Goal: Task Accomplishment & Management: Manage account settings

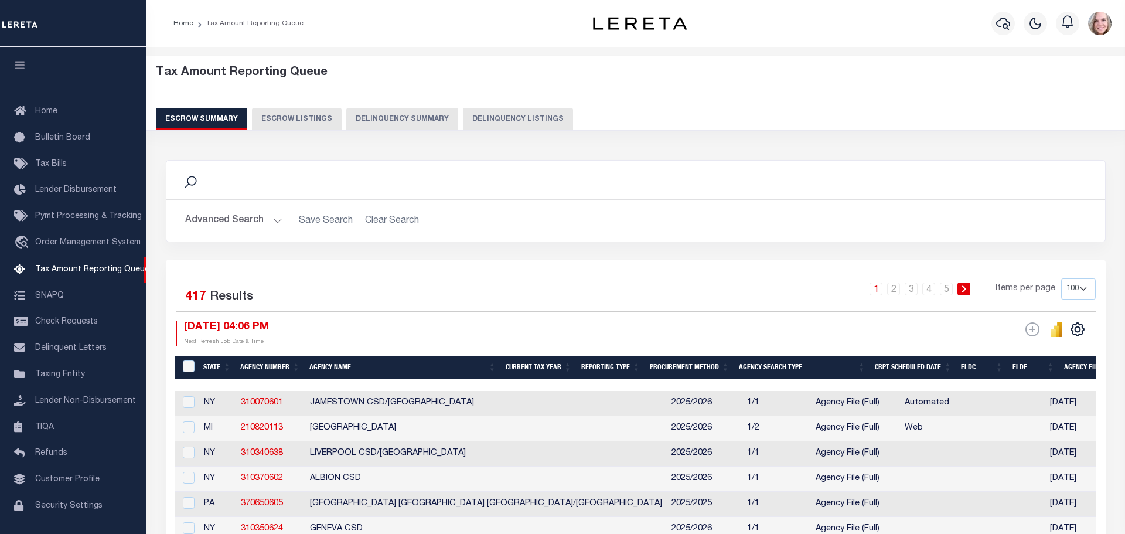
select select
select select "100"
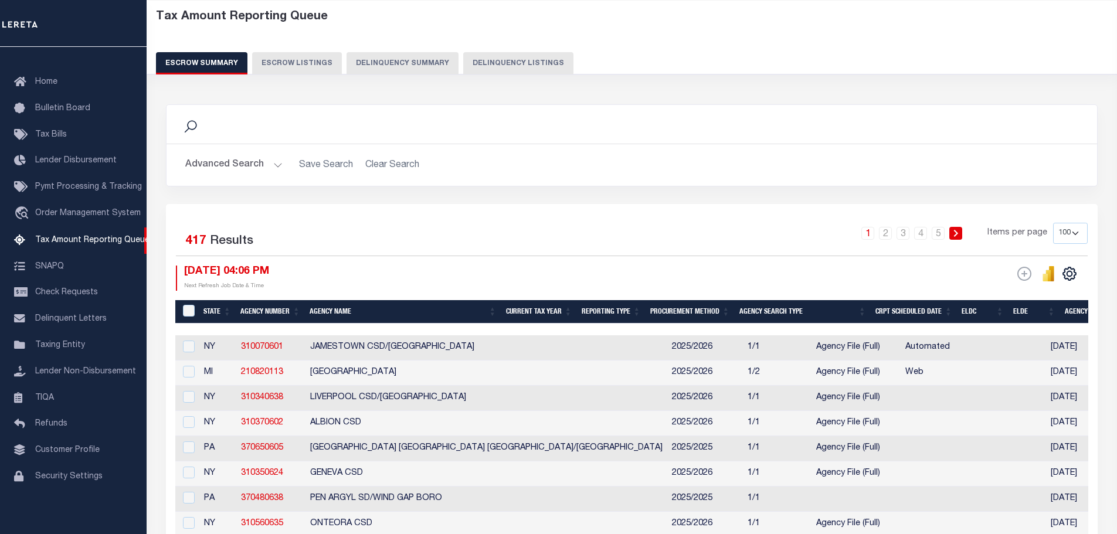
scroll to position [59, 0]
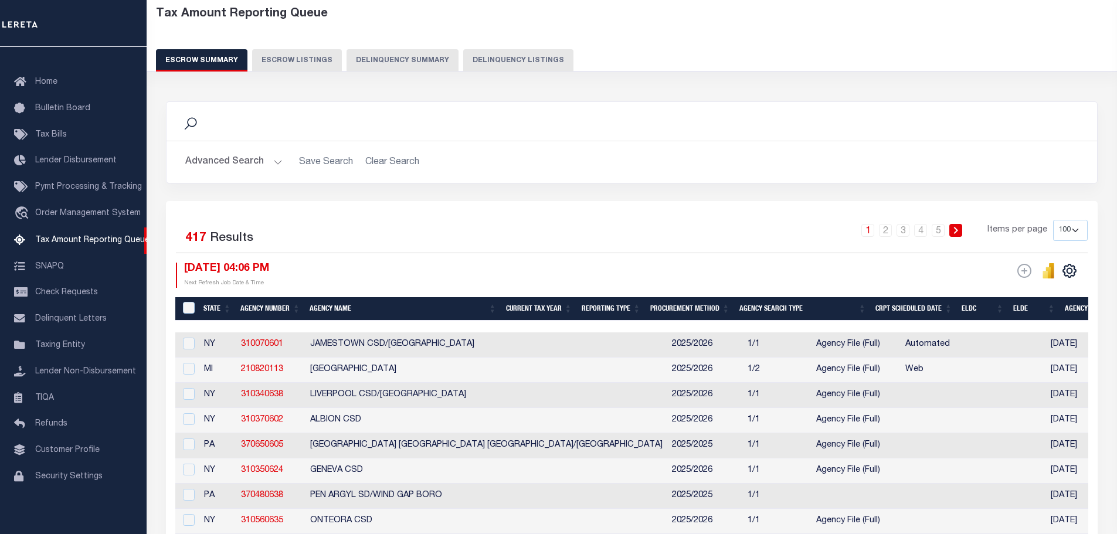
click at [224, 162] on button "Advanced Search" at bounding box center [233, 162] width 97 height 23
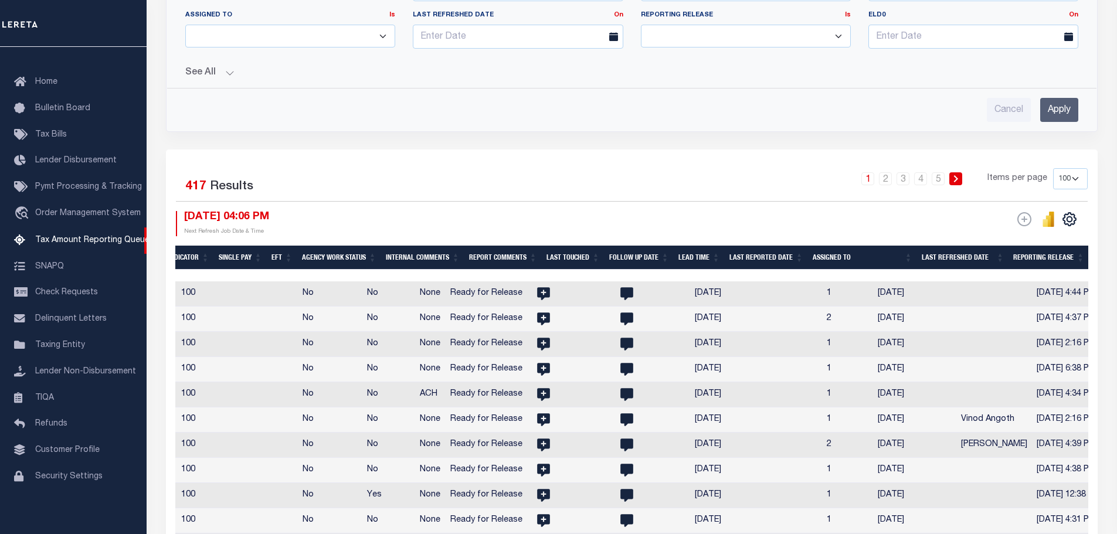
scroll to position [0, 890]
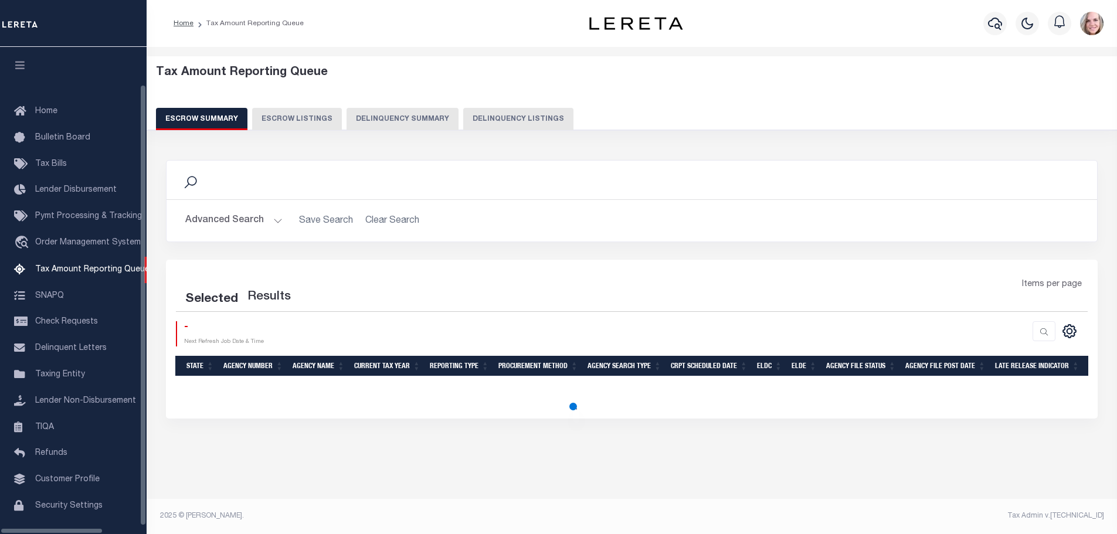
select select "100"
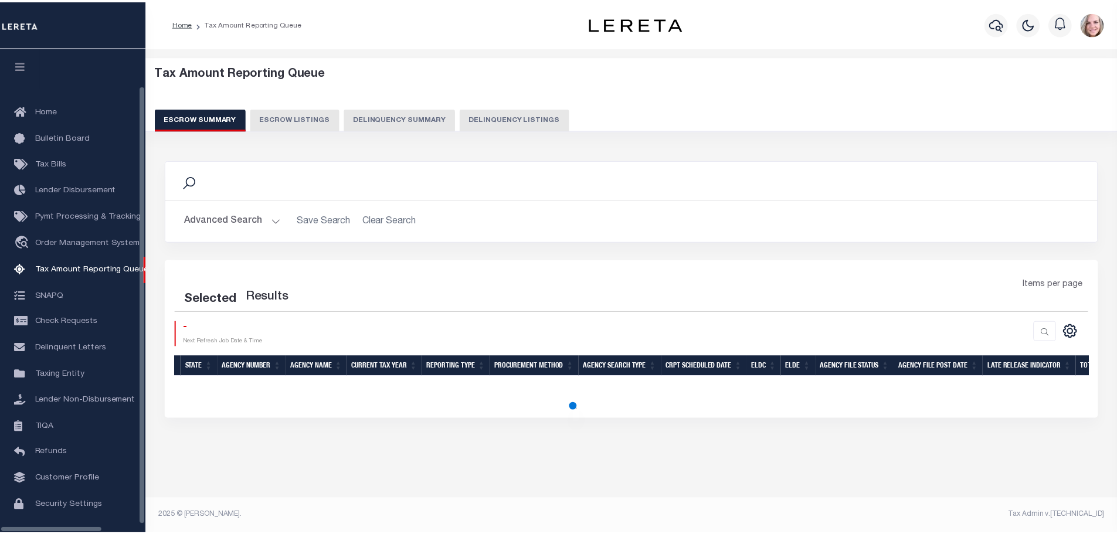
scroll to position [37, 0]
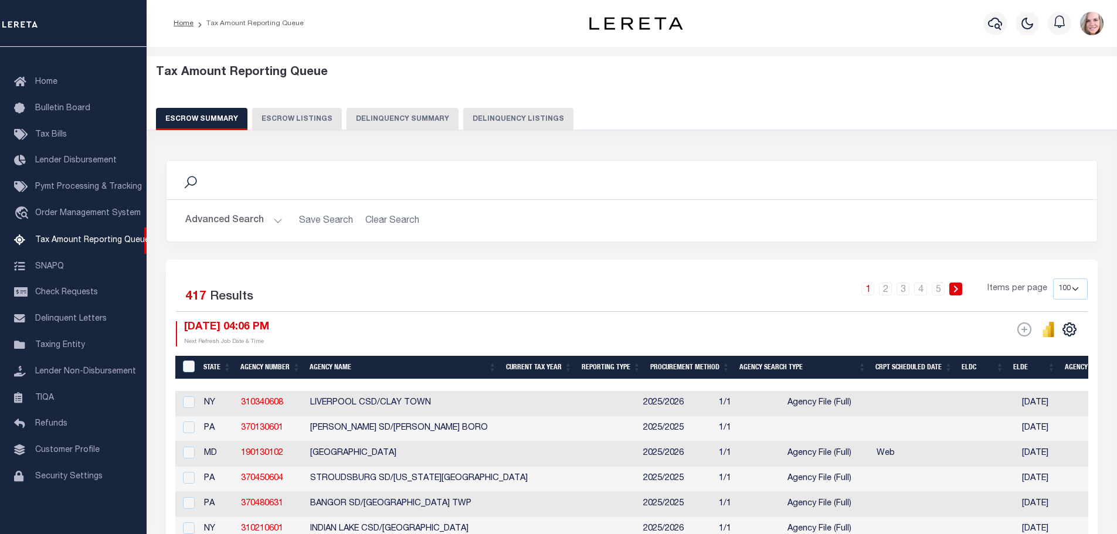
click at [1062, 285] on select "10 25 50 100 500" at bounding box center [1070, 288] width 35 height 21
click at [1060, 371] on th "ELDE" at bounding box center [1034, 368] width 52 height 24
click at [1071, 286] on select "10 25 50 100 500" at bounding box center [1070, 288] width 35 height 21
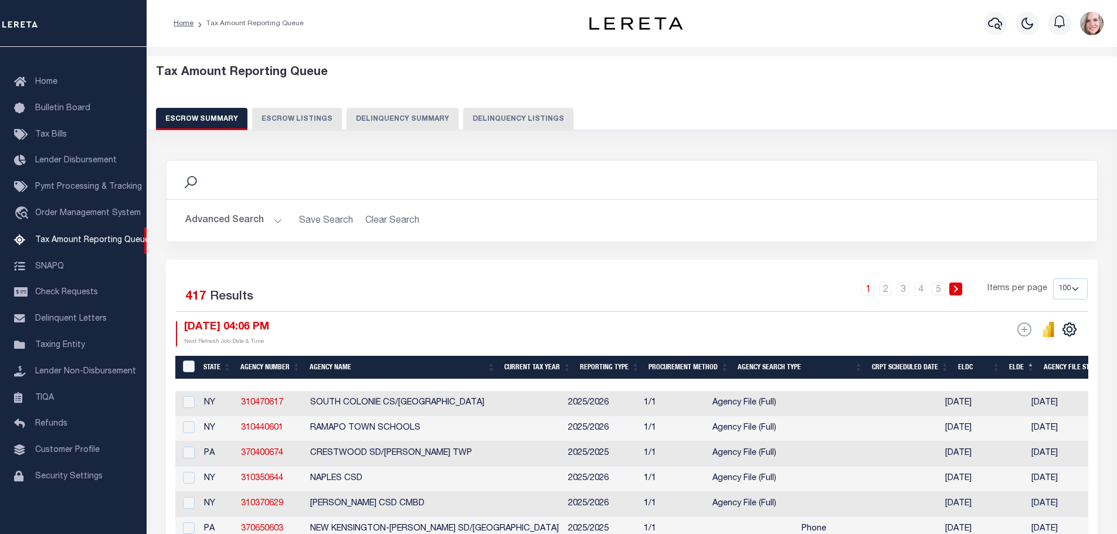
select select "500"
click at [1053, 278] on select "10 25 50 100 500" at bounding box center [1070, 288] width 35 height 21
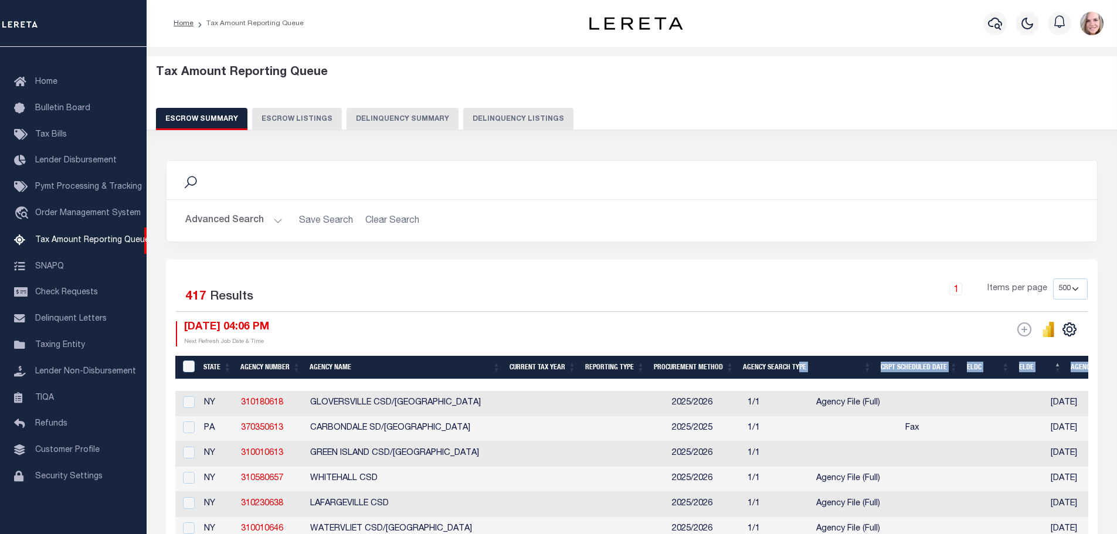
drag, startPoint x: 468, startPoint y: 383, endPoint x: 823, endPoint y: 369, distance: 354.9
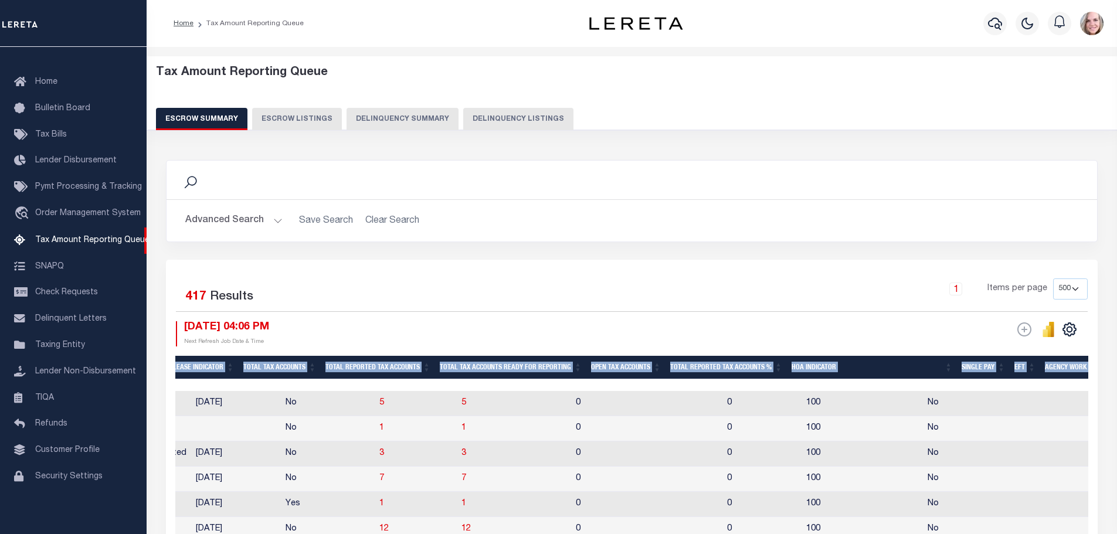
scroll to position [0, 981]
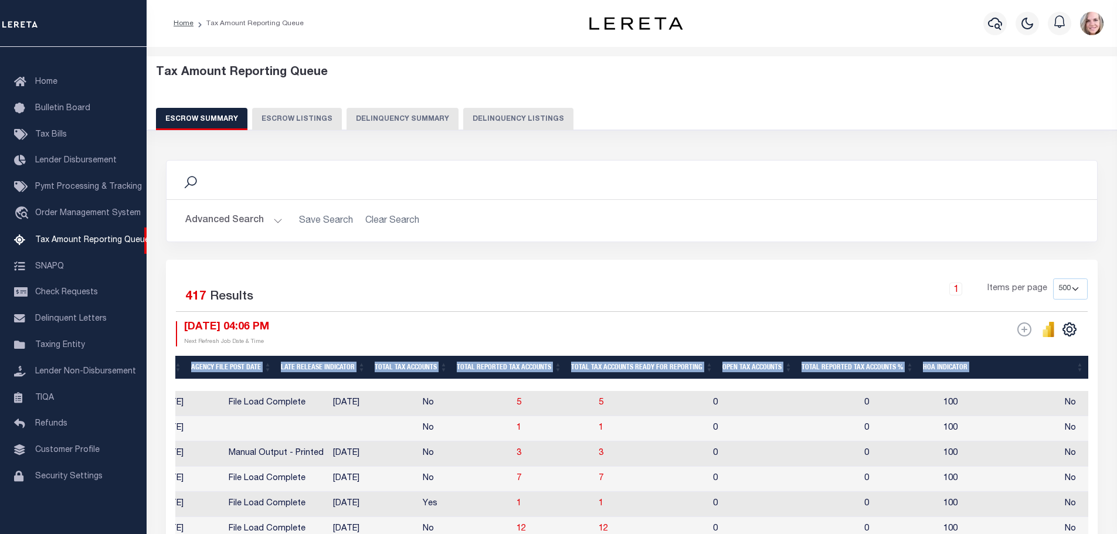
click at [743, 363] on th "Open Tax Accounts" at bounding box center [756, 368] width 79 height 24
click at [748, 364] on th "Open Tax Accounts" at bounding box center [756, 368] width 79 height 24
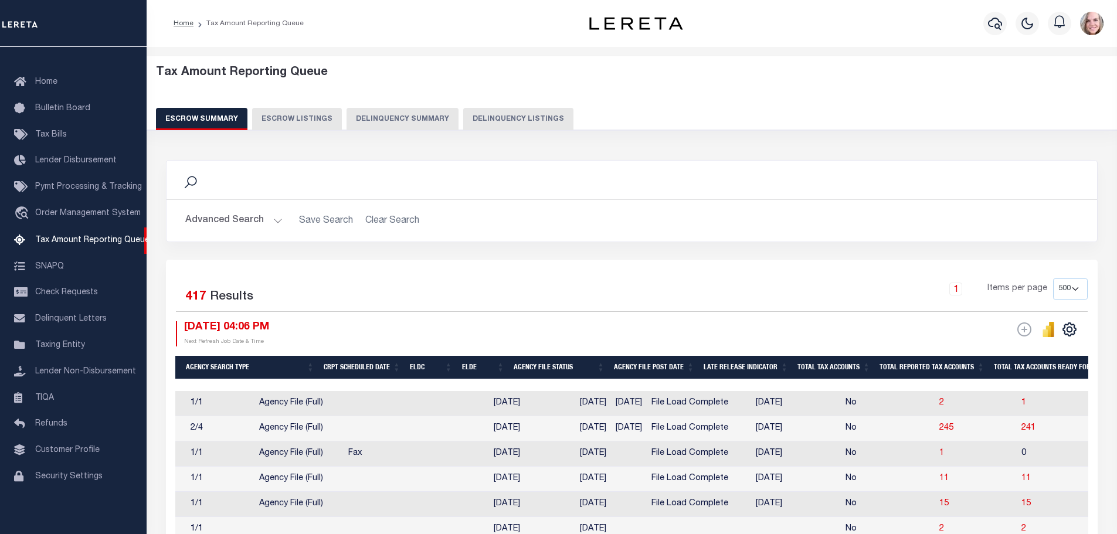
scroll to position [0, 896]
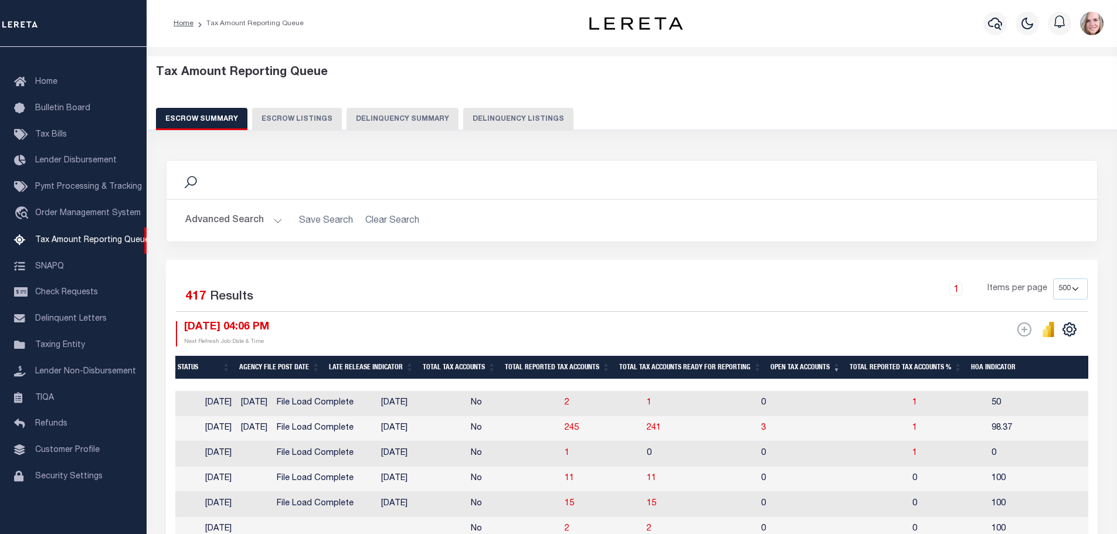
drag, startPoint x: 707, startPoint y: 382, endPoint x: 332, endPoint y: 394, distance: 374.8
click at [470, 383] on div at bounding box center [628, 385] width 2768 height 12
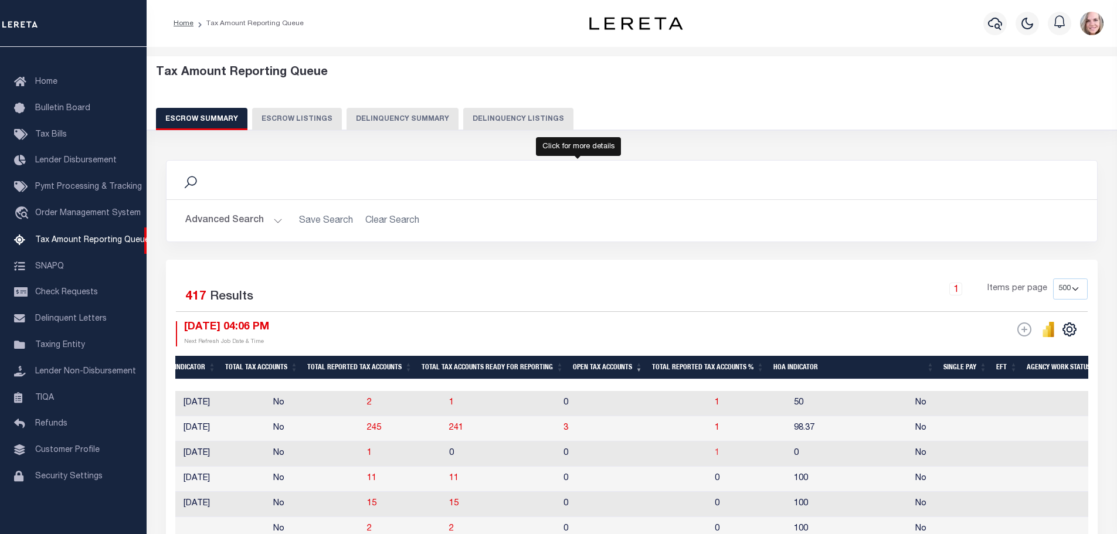
click at [715, 457] on span "1" at bounding box center [717, 453] width 5 height 8
select select "100"
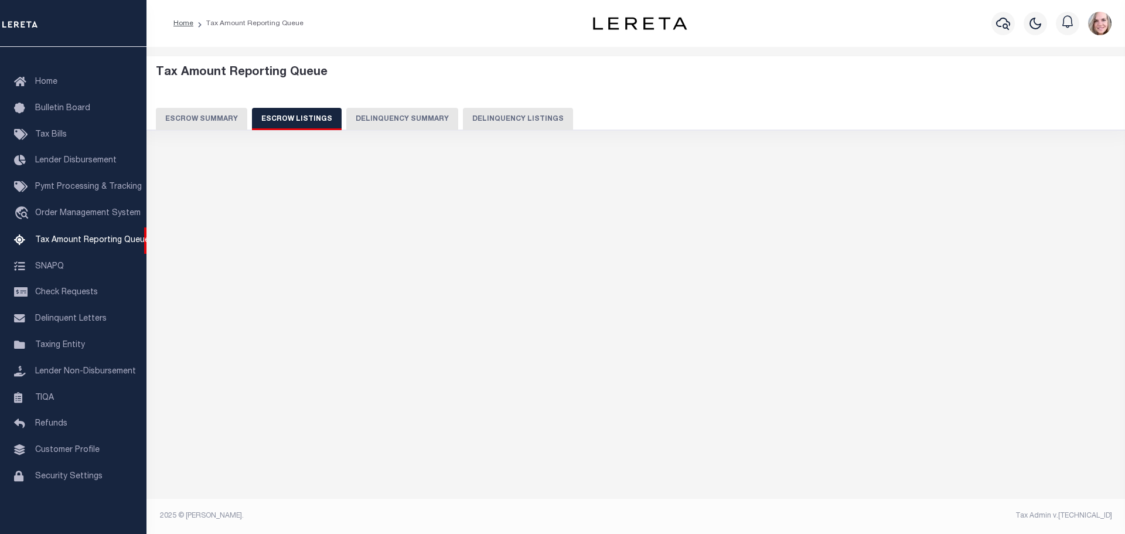
select select "100"
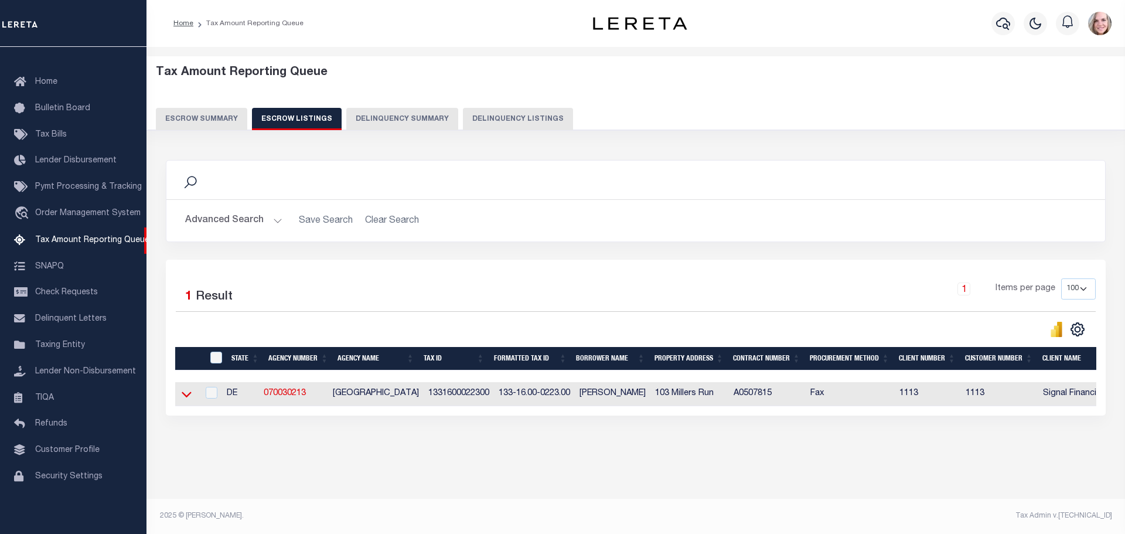
click at [189, 393] on icon at bounding box center [187, 394] width 10 height 12
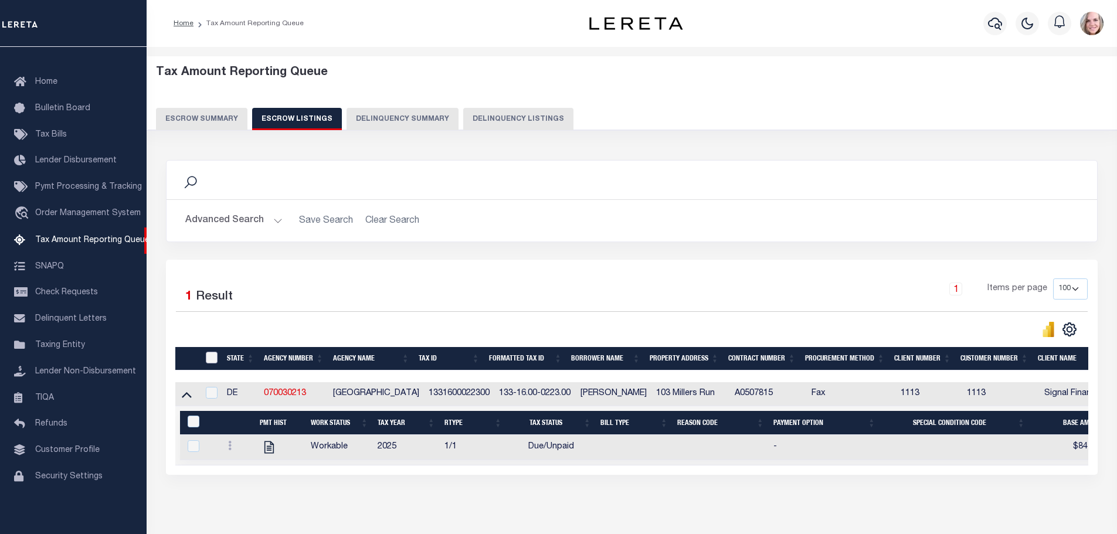
click at [210, 355] on input "ID" at bounding box center [212, 358] width 12 height 12
checkbox input "true"
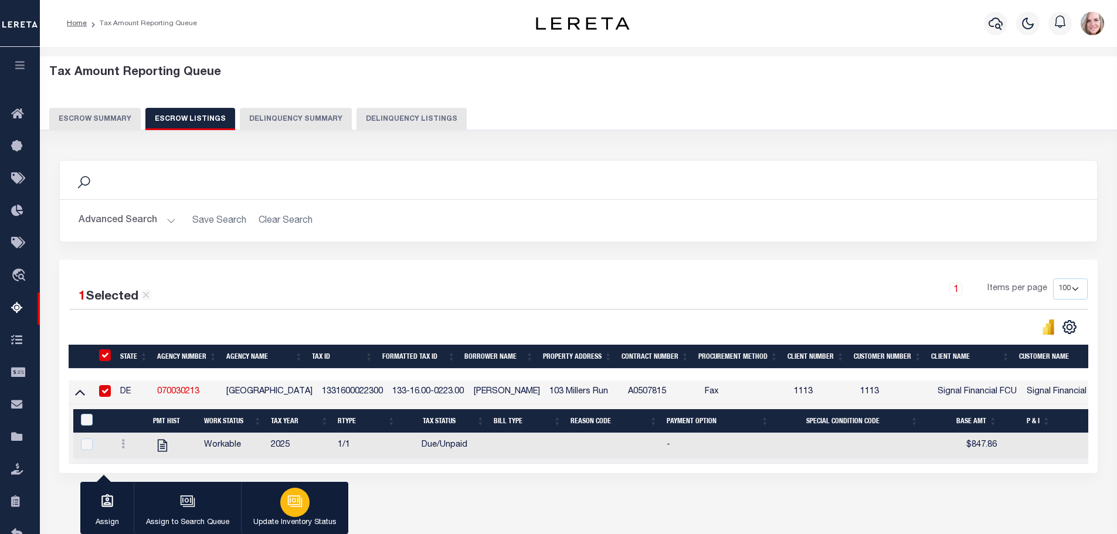
click at [295, 506] on icon "button" at bounding box center [296, 502] width 12 height 9
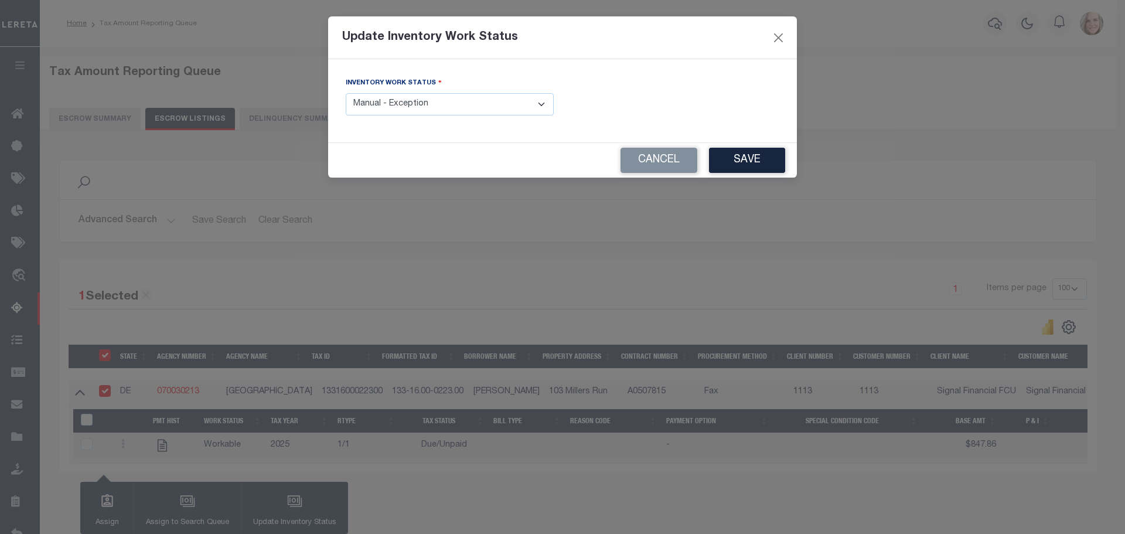
click at [479, 110] on select "- Select Inventory Status - Manual - Exception Pended - Awaiting Search Late Ad…" at bounding box center [450, 104] width 208 height 23
select select "4"
click at [346, 93] on select "- Select Inventory Status - Manual - Exception Pended - Awaiting Search Late Ad…" at bounding box center [450, 104] width 208 height 23
click at [763, 166] on button "Save" at bounding box center [747, 160] width 76 height 25
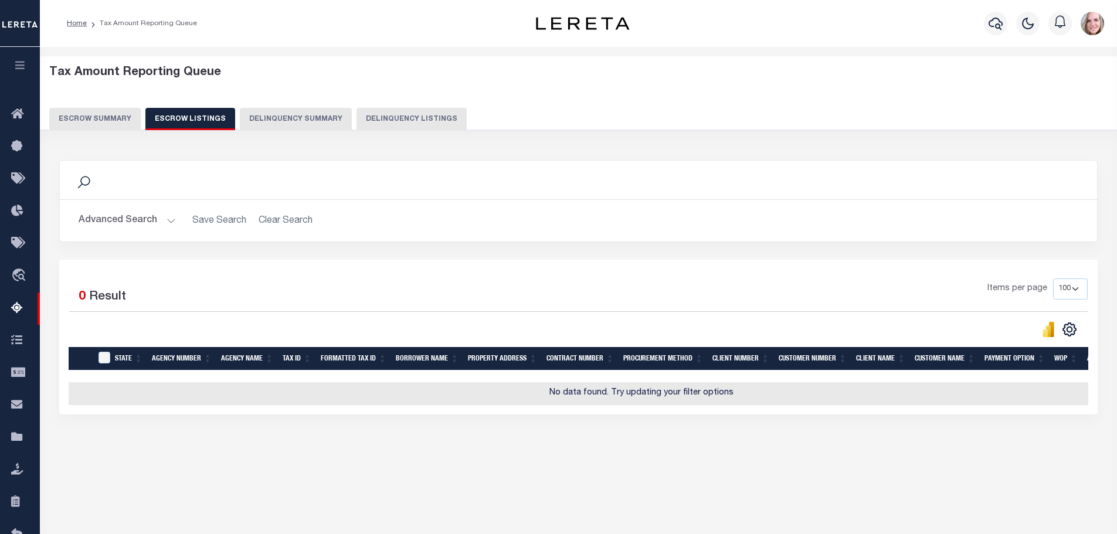
click at [77, 123] on button "Escrow Summary" at bounding box center [94, 119] width 91 height 22
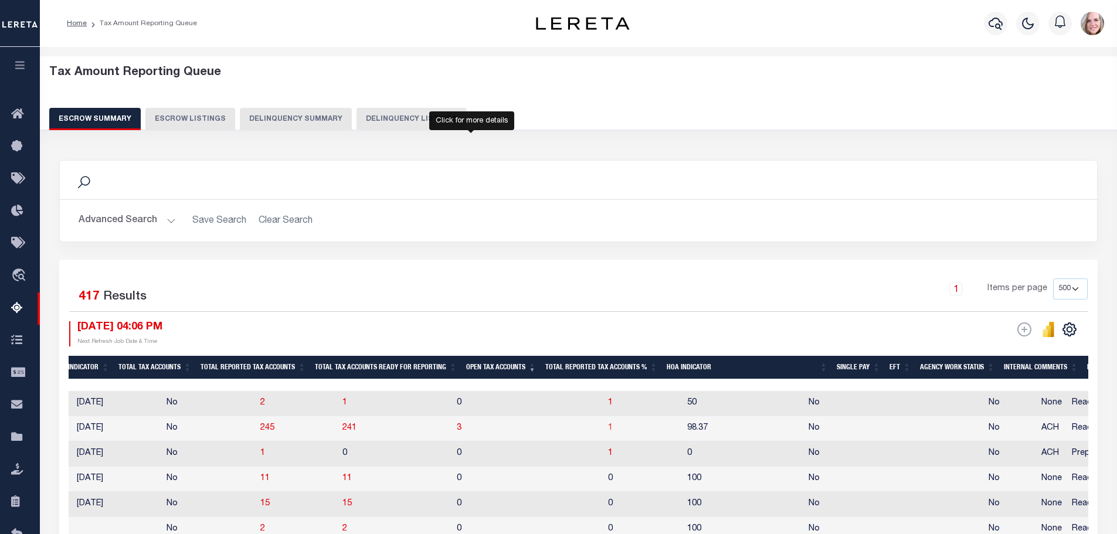
click at [608, 430] on span "1" at bounding box center [610, 428] width 5 height 8
select select "100"
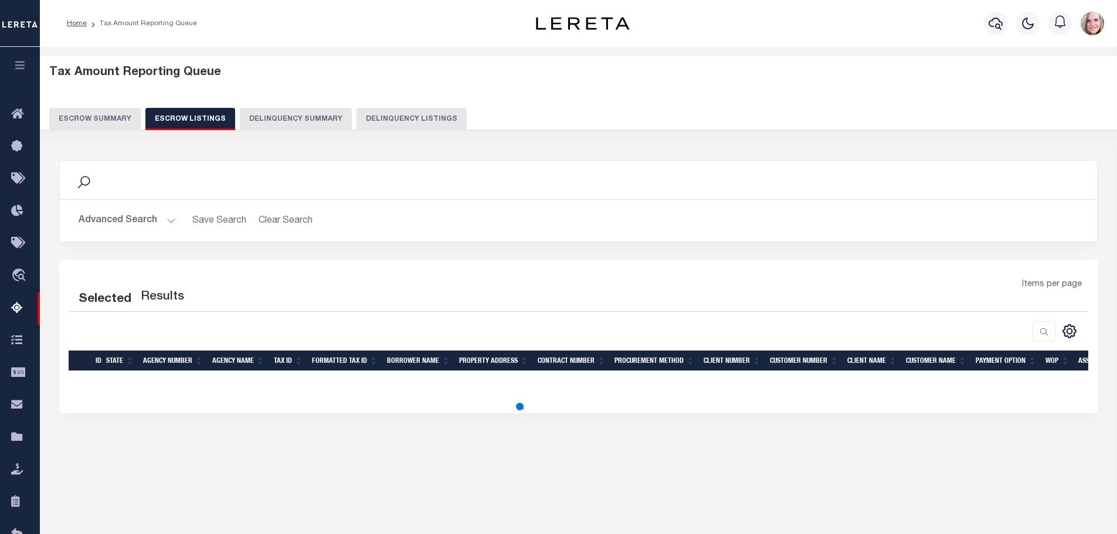
select select "100"
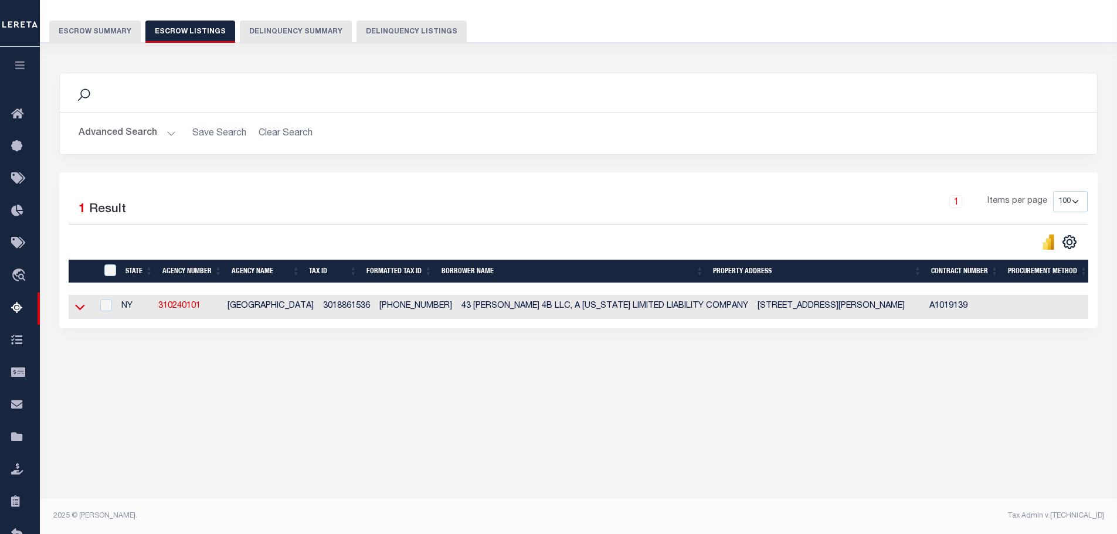
click at [82, 307] on icon at bounding box center [80, 307] width 10 height 12
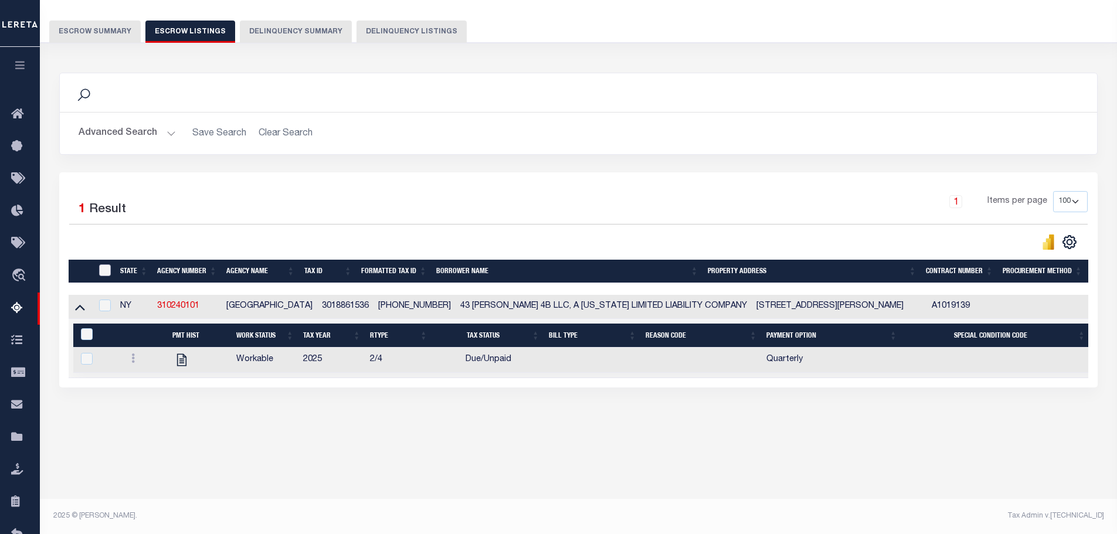
click at [110, 272] on input "ID" at bounding box center [105, 270] width 12 height 12
checkbox input "true"
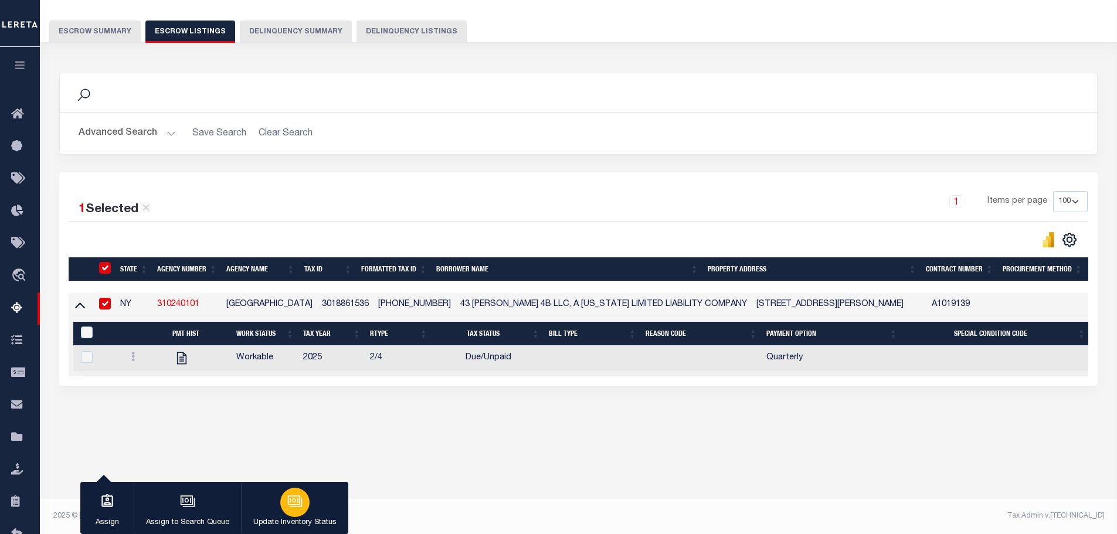
click at [290, 502] on icon "button" at bounding box center [294, 501] width 15 height 15
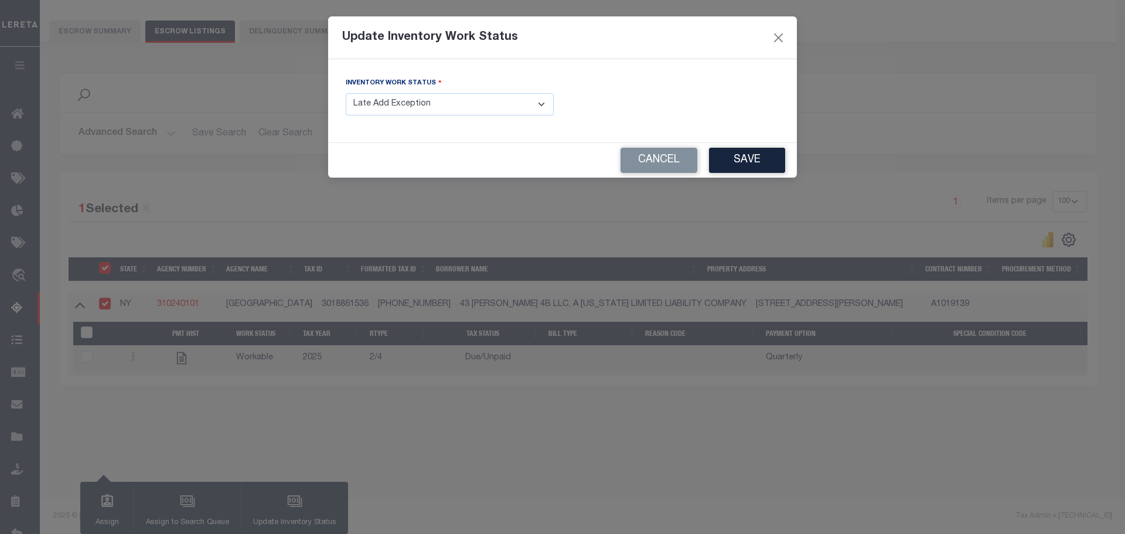
click at [446, 108] on select "- Select Inventory Status - Manual - Exception Pended - Awaiting Search Late Ad…" at bounding box center [450, 104] width 208 height 23
select select "4"
click at [346, 93] on select "- Select Inventory Status - Manual - Exception Pended - Awaiting Search Late Ad…" at bounding box center [450, 104] width 208 height 23
click at [761, 157] on button "Save" at bounding box center [747, 160] width 76 height 25
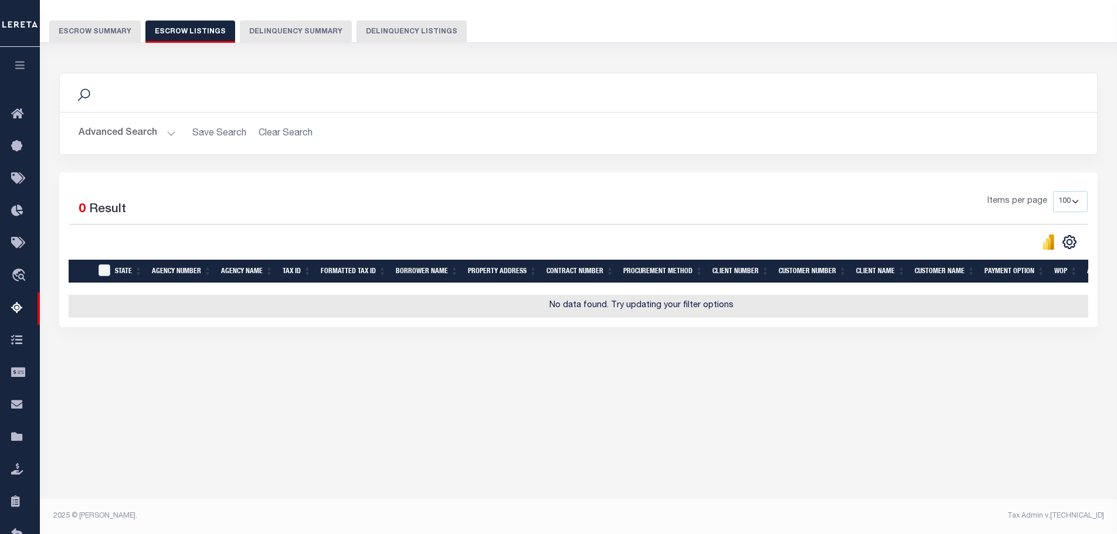
click at [112, 25] on button "Escrow Summary" at bounding box center [94, 32] width 91 height 22
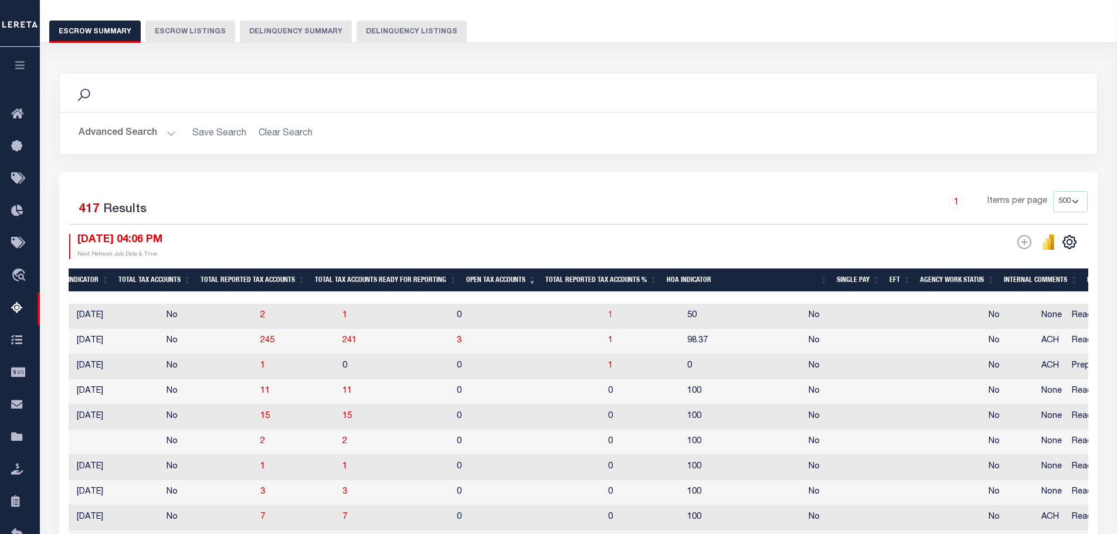
click at [608, 314] on span "1" at bounding box center [610, 315] width 5 height 8
select select "100"
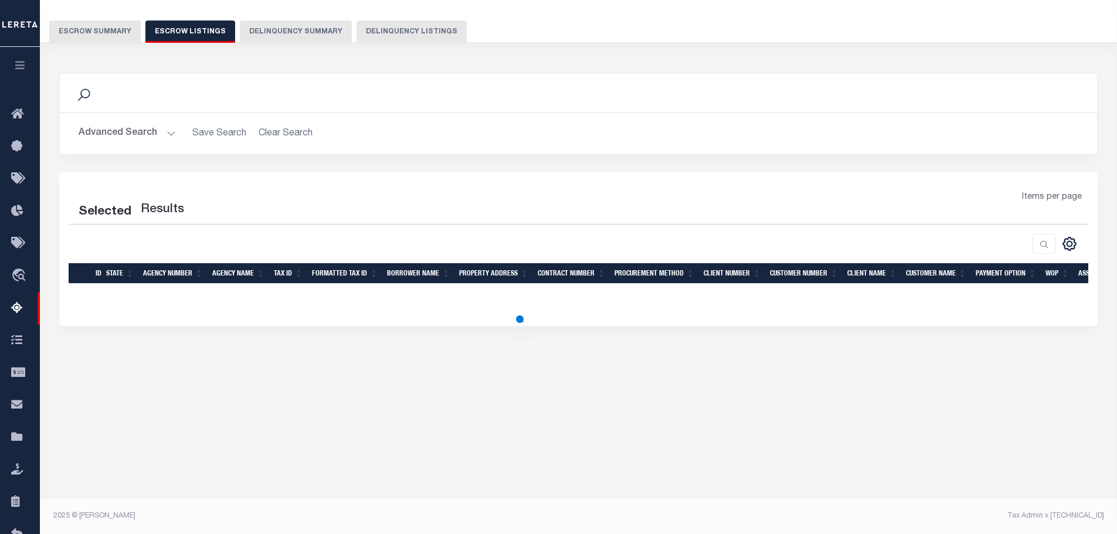
select select "100"
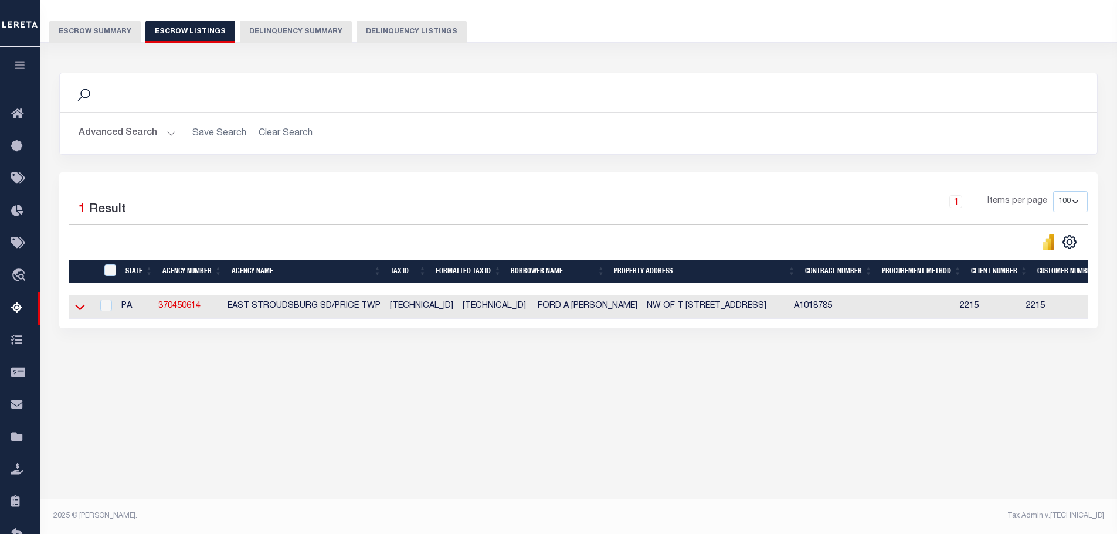
click at [80, 311] on icon at bounding box center [80, 308] width 10 height 6
